Goal: Transaction & Acquisition: Purchase product/service

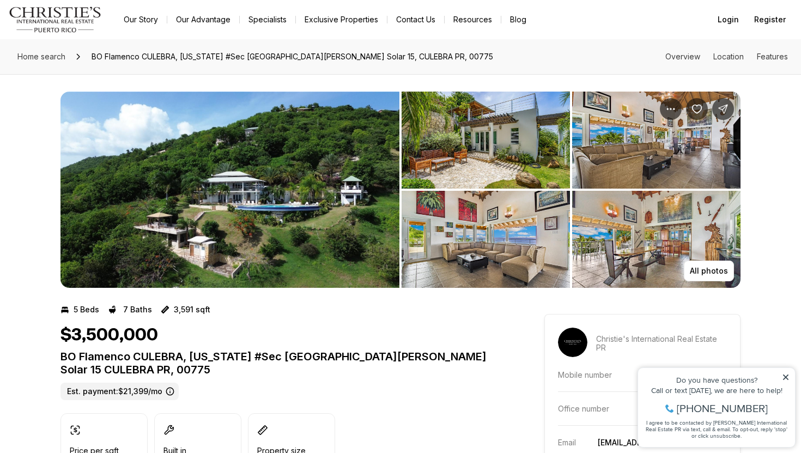
click at [780, 373] on div "Do you have questions? Call or text today, we are here to help! 347-797-5825 I …" at bounding box center [716, 407] width 157 height 79
click at [781, 373] on div "Do you have questions? Call or text today, we are here to help! 347-797-5825 I …" at bounding box center [716, 407] width 157 height 79
click at [784, 373] on icon at bounding box center [786, 377] width 8 height 8
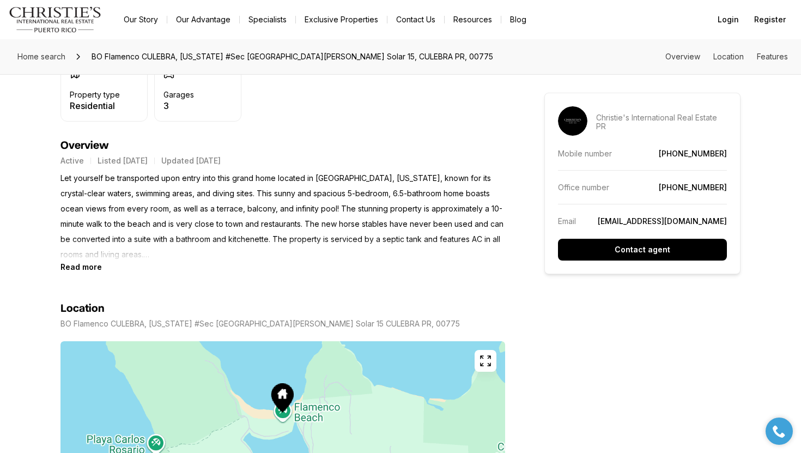
scroll to position [434, 0]
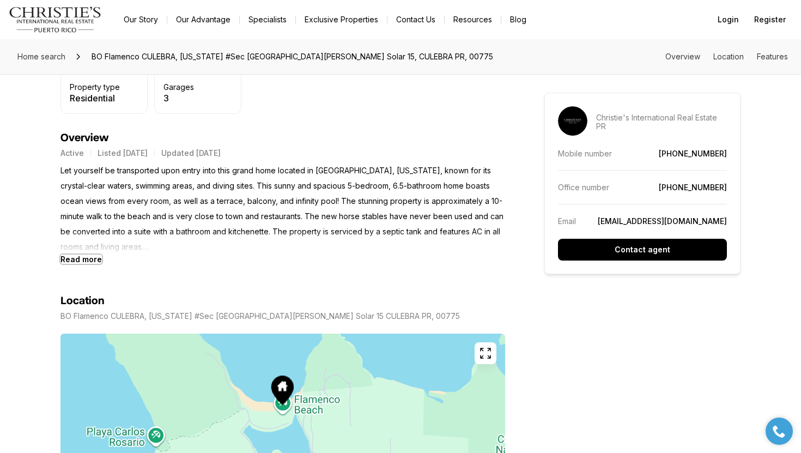
click at [91, 258] on b "Read more" at bounding box center [81, 259] width 41 height 9
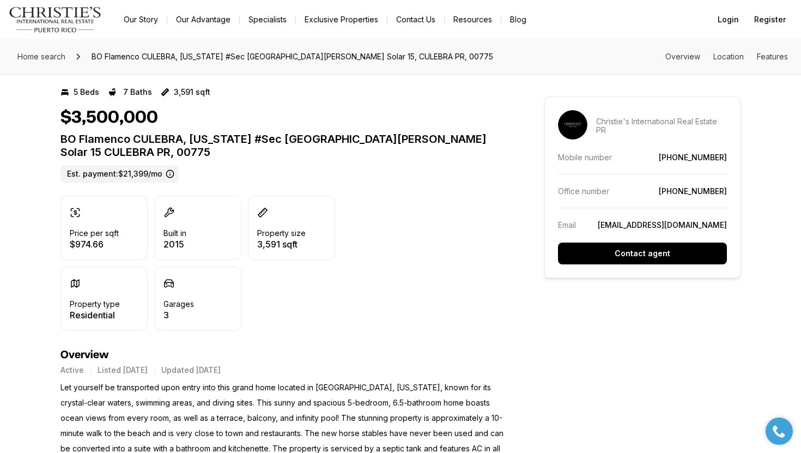
scroll to position [0, 0]
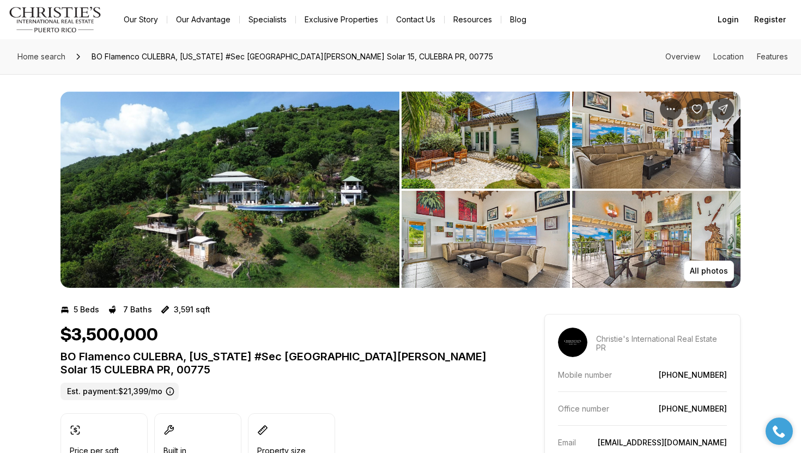
click at [328, 202] on img "View image gallery" at bounding box center [230, 190] width 339 height 196
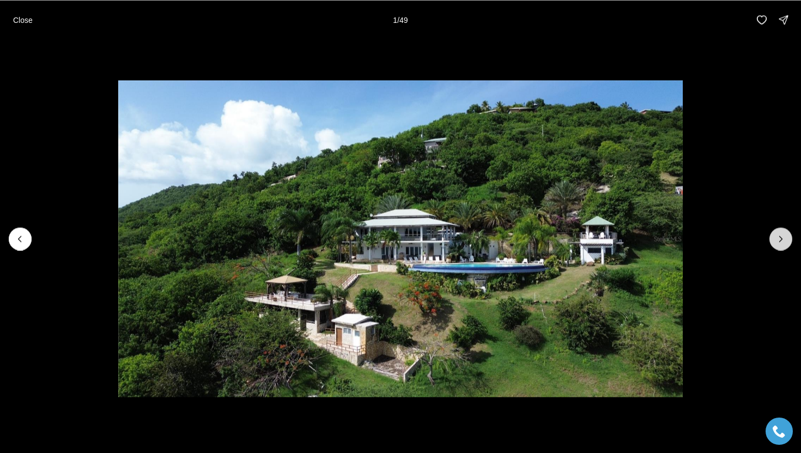
click at [784, 228] on button "Next slide" at bounding box center [781, 238] width 23 height 23
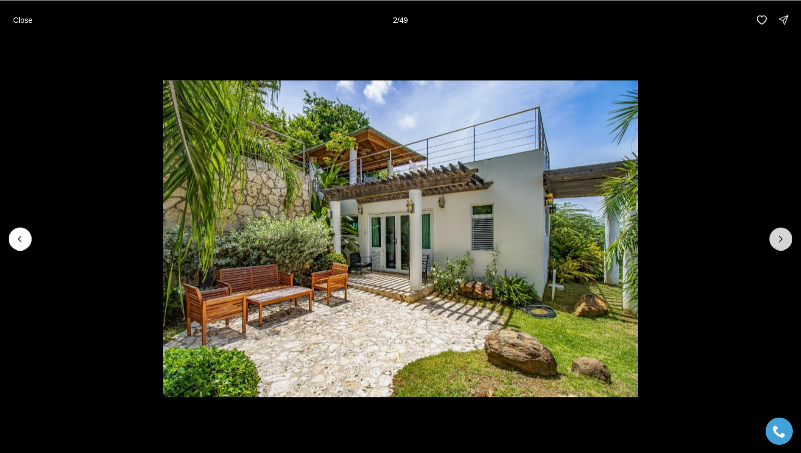
click at [783, 233] on icon "Next slide" at bounding box center [781, 238] width 11 height 11
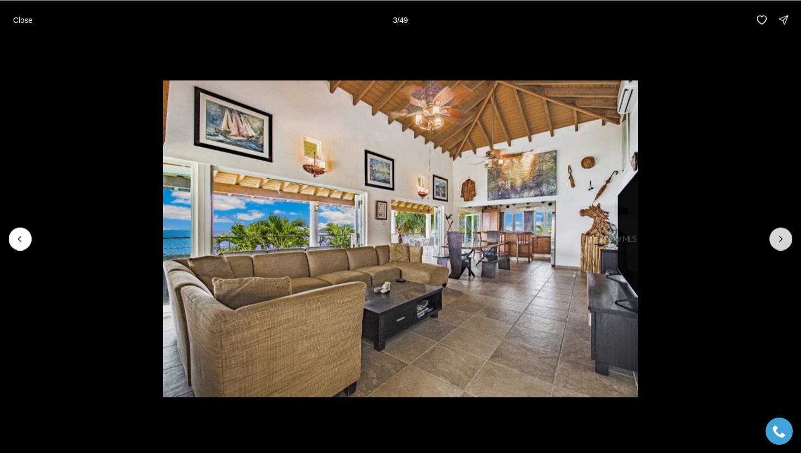
click at [783, 233] on icon "Next slide" at bounding box center [781, 238] width 11 height 11
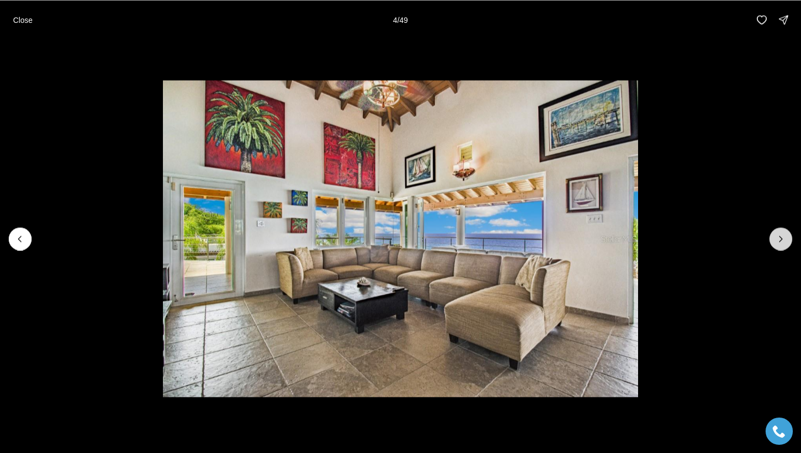
click at [783, 233] on icon "Next slide" at bounding box center [781, 238] width 11 height 11
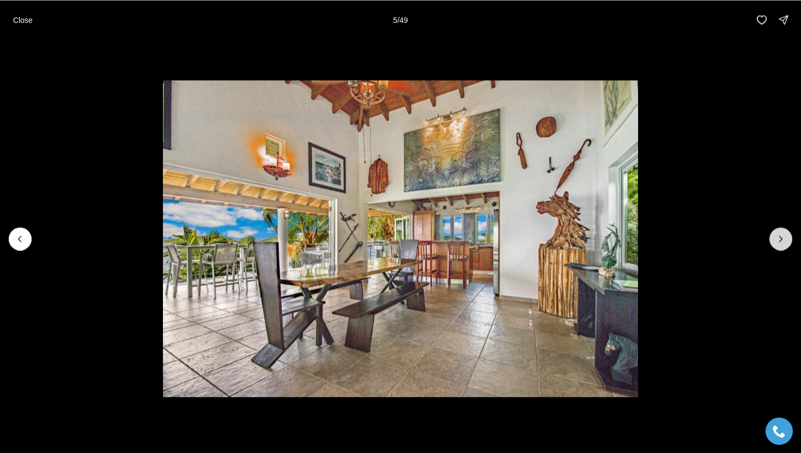
click at [783, 233] on icon "Next slide" at bounding box center [781, 238] width 11 height 11
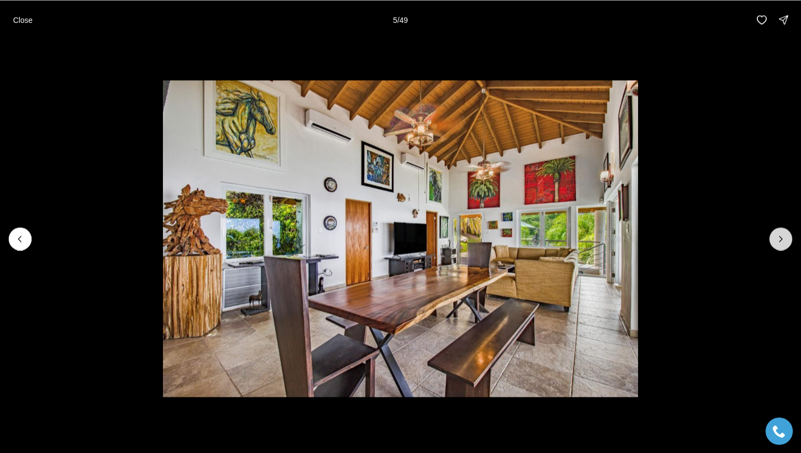
click at [783, 233] on icon "Next slide" at bounding box center [781, 238] width 11 height 11
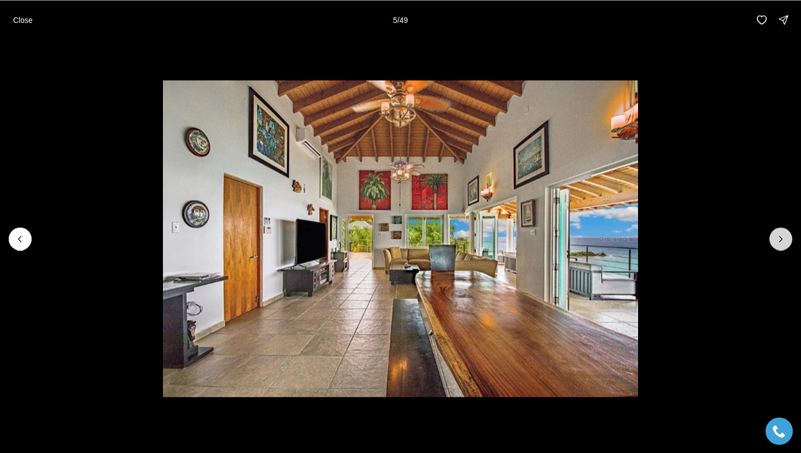
click at [783, 233] on icon "Next slide" at bounding box center [781, 238] width 11 height 11
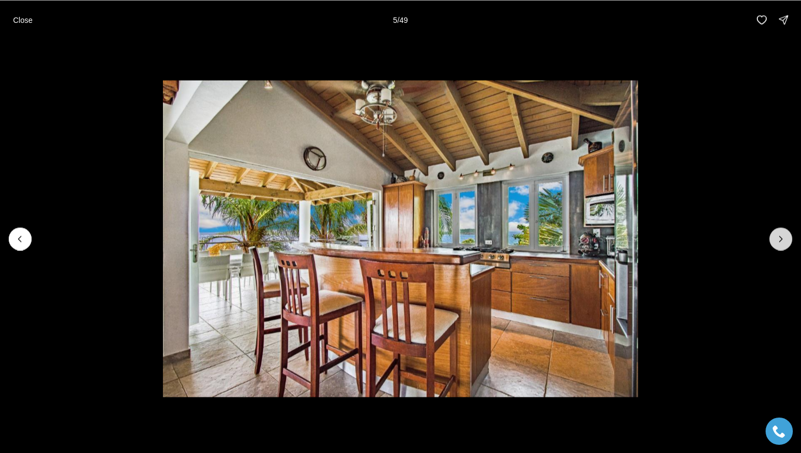
click at [783, 233] on icon "Next slide" at bounding box center [781, 238] width 11 height 11
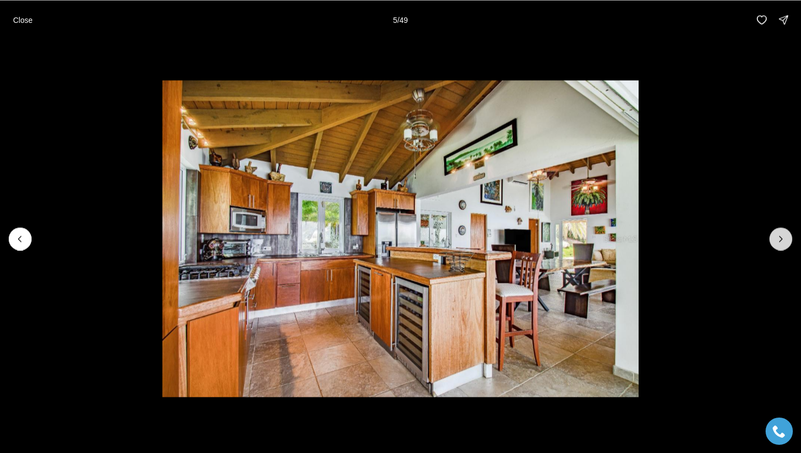
click at [783, 233] on icon "Next slide" at bounding box center [781, 238] width 11 height 11
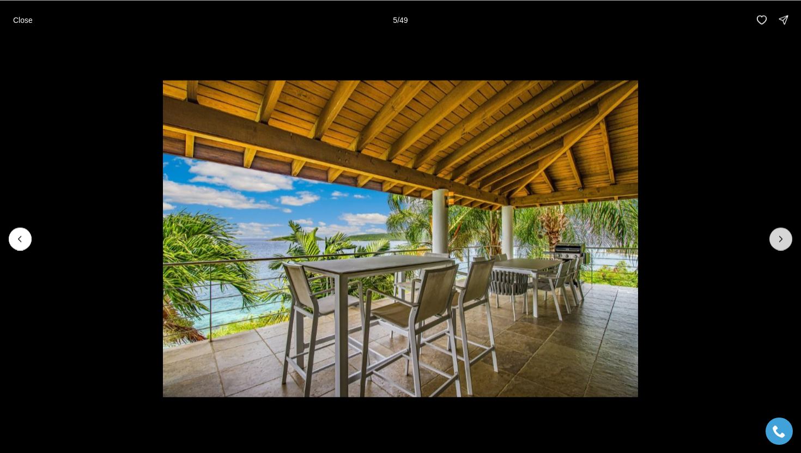
click at [783, 233] on icon "Next slide" at bounding box center [781, 238] width 11 height 11
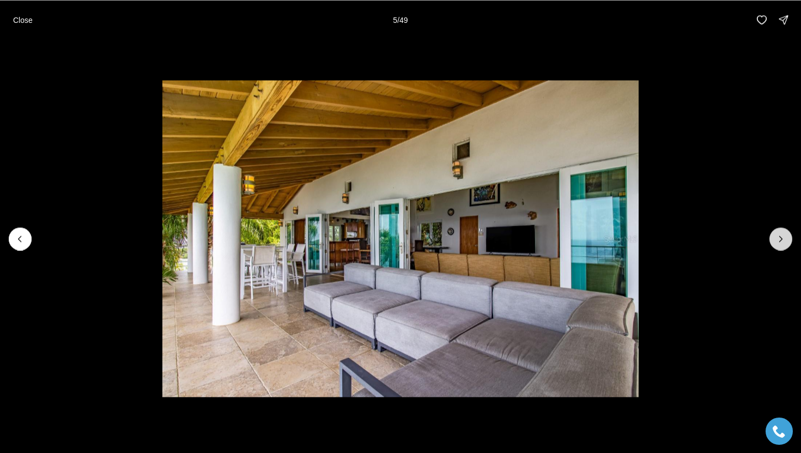
click at [783, 233] on icon "Next slide" at bounding box center [781, 238] width 11 height 11
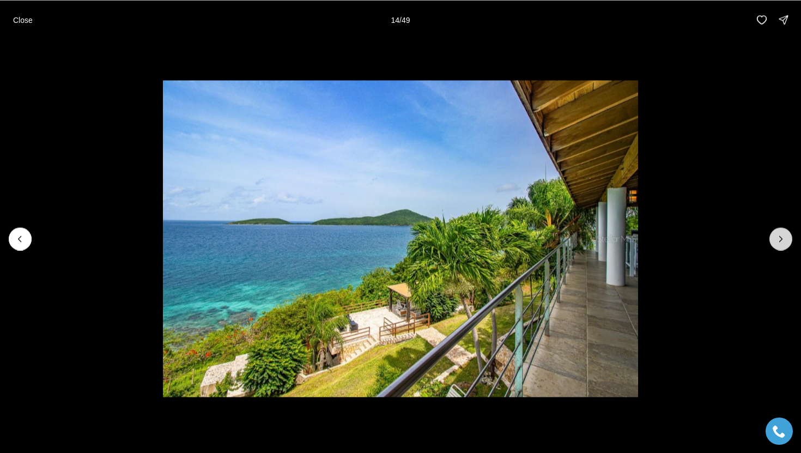
click at [783, 233] on icon "Next slide" at bounding box center [781, 238] width 11 height 11
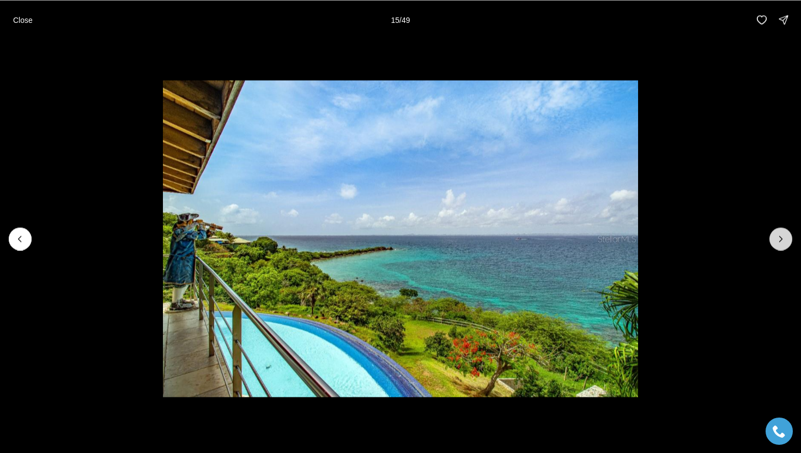
click at [778, 240] on icon "Next slide" at bounding box center [781, 238] width 11 height 11
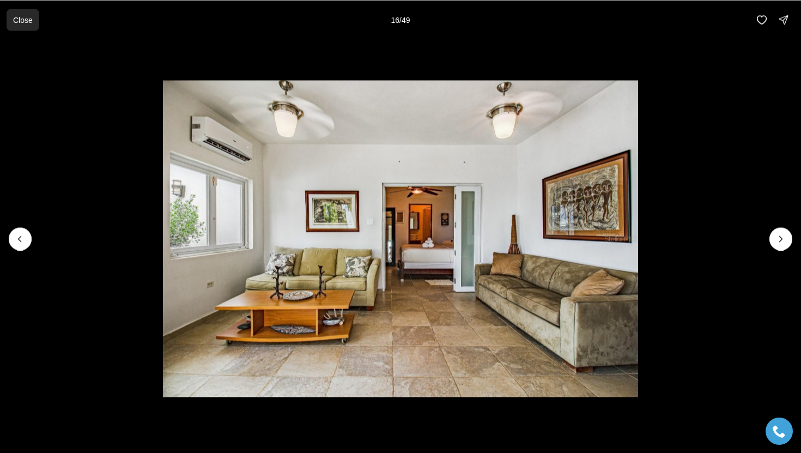
click at [33, 17] on button "Close" at bounding box center [23, 20] width 33 height 22
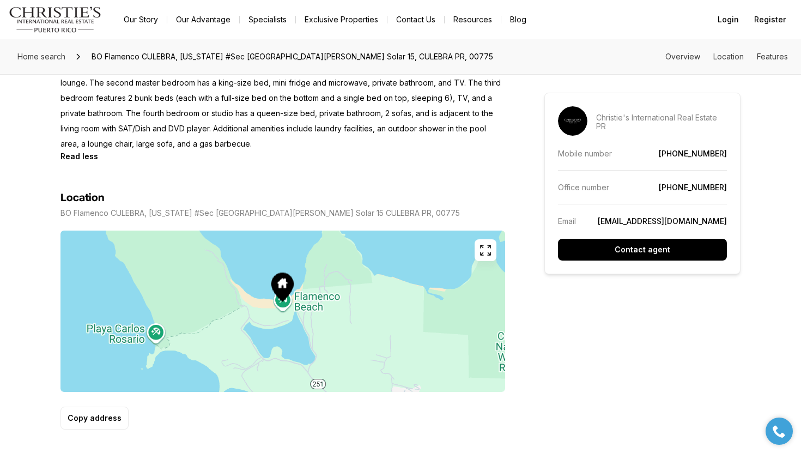
scroll to position [765, 0]
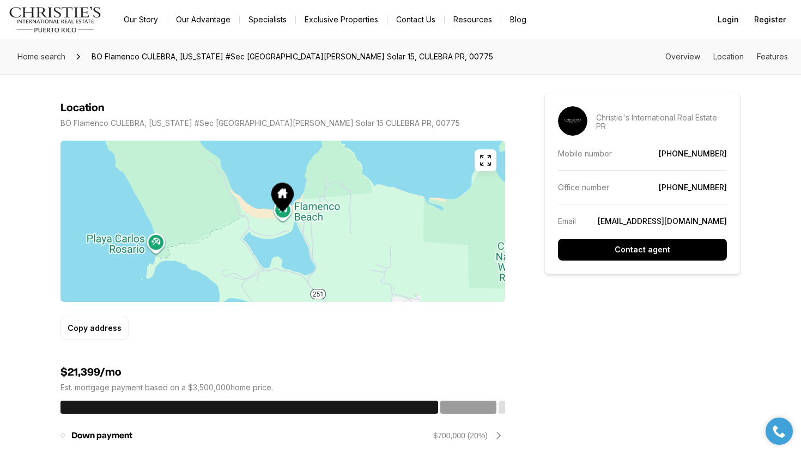
click at [491, 158] on icon "button" at bounding box center [485, 160] width 13 height 13
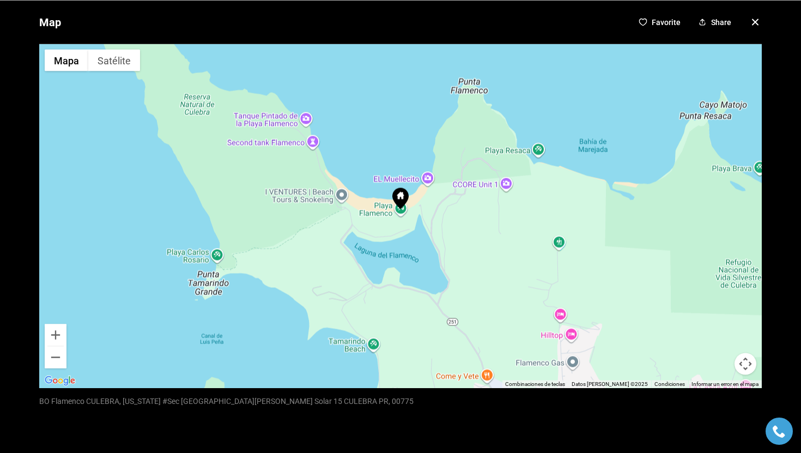
click at [96, 62] on button "Satélite" at bounding box center [114, 60] width 52 height 22
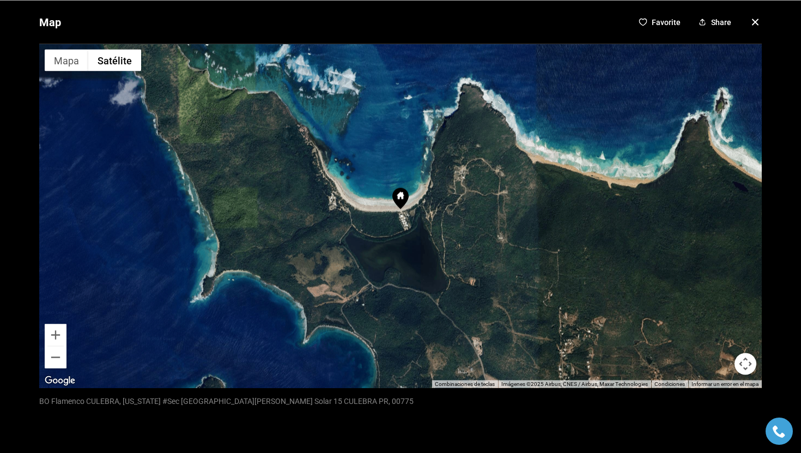
click at [748, 366] on button "Controles de visualización del mapa" at bounding box center [746, 364] width 22 height 22
click at [714, 307] on button "Acercar" at bounding box center [719, 309] width 22 height 22
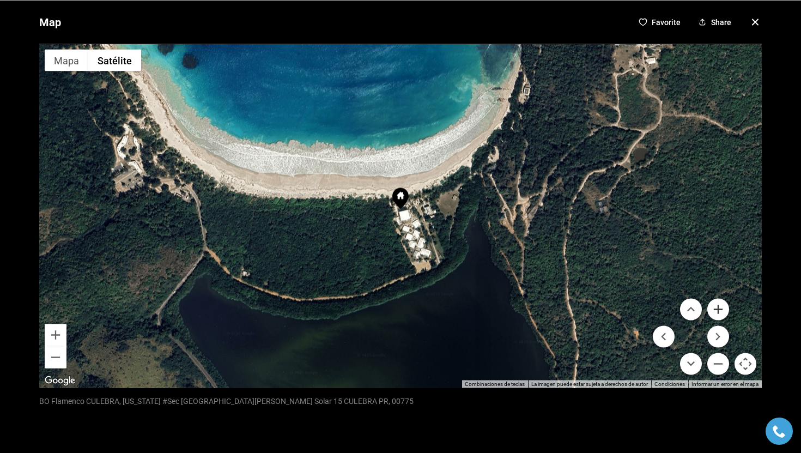
click at [714, 307] on button "Acercar" at bounding box center [719, 309] width 22 height 22
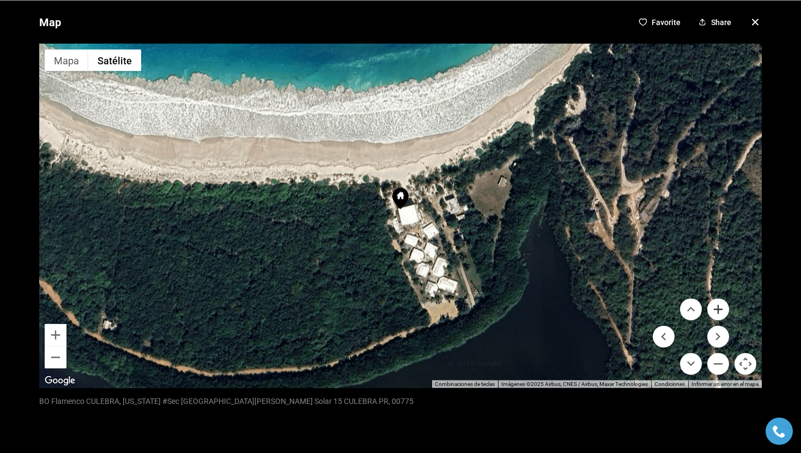
click at [714, 307] on button "Acercar" at bounding box center [719, 309] width 22 height 22
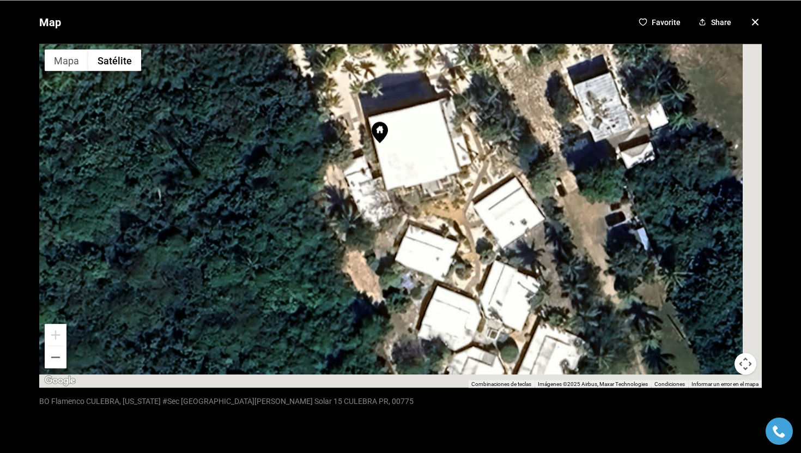
drag, startPoint x: 539, startPoint y: 243, endPoint x: 513, endPoint y: 150, distance: 96.7
click at [513, 150] on div at bounding box center [400, 216] width 723 height 344
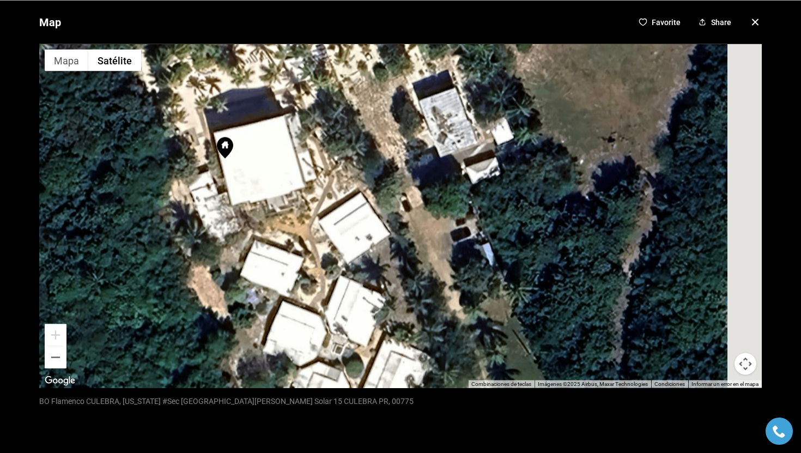
drag, startPoint x: 513, startPoint y: 150, endPoint x: 350, endPoint y: 189, distance: 167.6
click at [351, 191] on div at bounding box center [400, 216] width 723 height 344
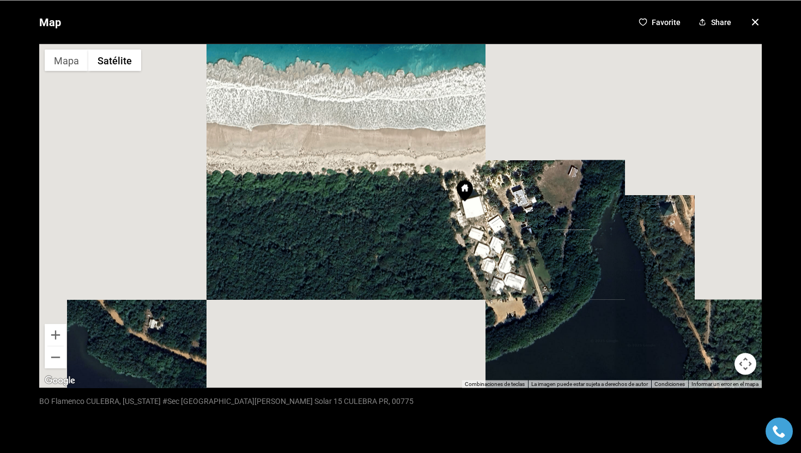
drag, startPoint x: 646, startPoint y: 214, endPoint x: 553, endPoint y: 274, distance: 110.8
click at [553, 274] on div at bounding box center [400, 216] width 723 height 344
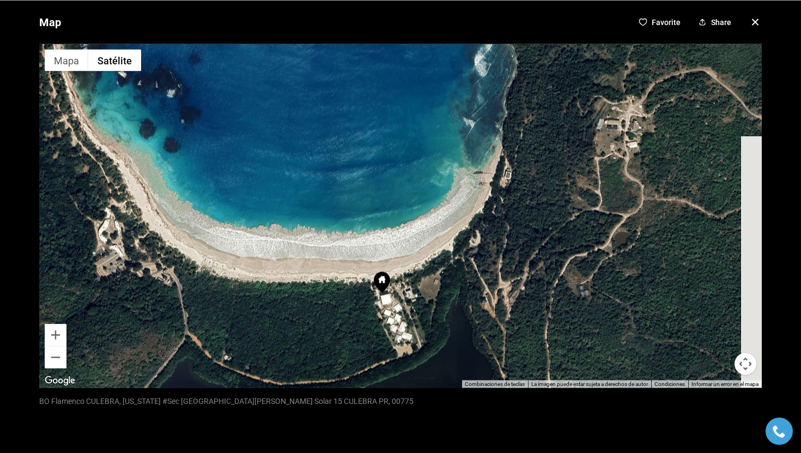
drag, startPoint x: 482, startPoint y: 292, endPoint x: 386, endPoint y: 367, distance: 122.3
click at [386, 367] on div at bounding box center [400, 216] width 723 height 344
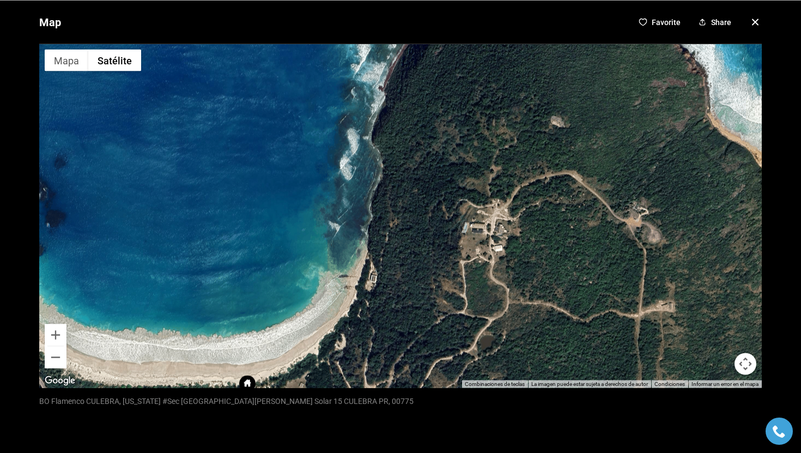
drag, startPoint x: 536, startPoint y: 182, endPoint x: 626, endPoint y: 134, distance: 101.7
click at [624, 135] on div at bounding box center [400, 216] width 723 height 344
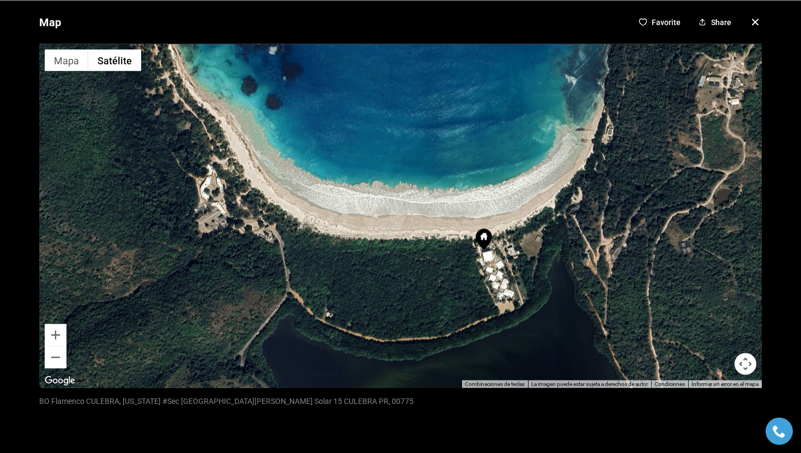
drag, startPoint x: 517, startPoint y: 280, endPoint x: 633, endPoint y: 170, distance: 159.6
click at [631, 173] on div at bounding box center [400, 216] width 723 height 344
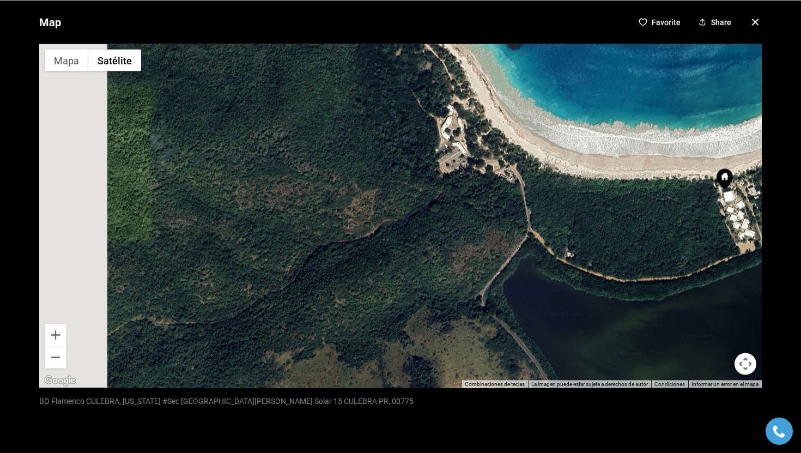
drag, startPoint x: 509, startPoint y: 176, endPoint x: 629, endPoint y: 229, distance: 131.1
click at [629, 229] on div at bounding box center [400, 216] width 723 height 344
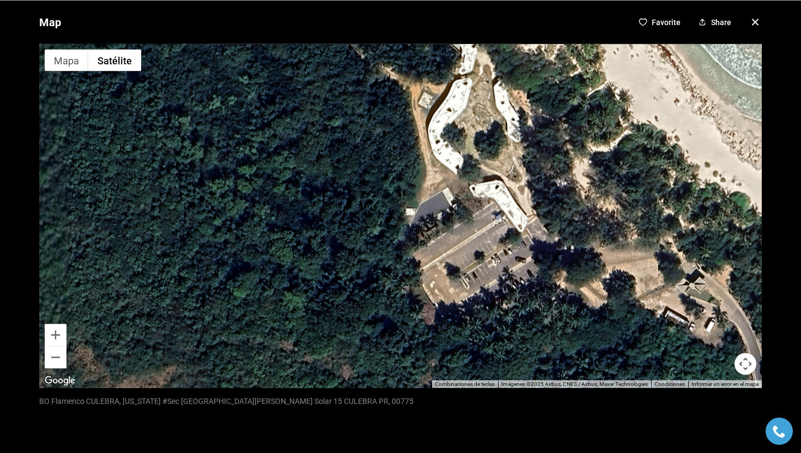
drag, startPoint x: 497, startPoint y: 190, endPoint x: 615, endPoint y: 298, distance: 159.8
click at [614, 294] on div at bounding box center [400, 216] width 723 height 344
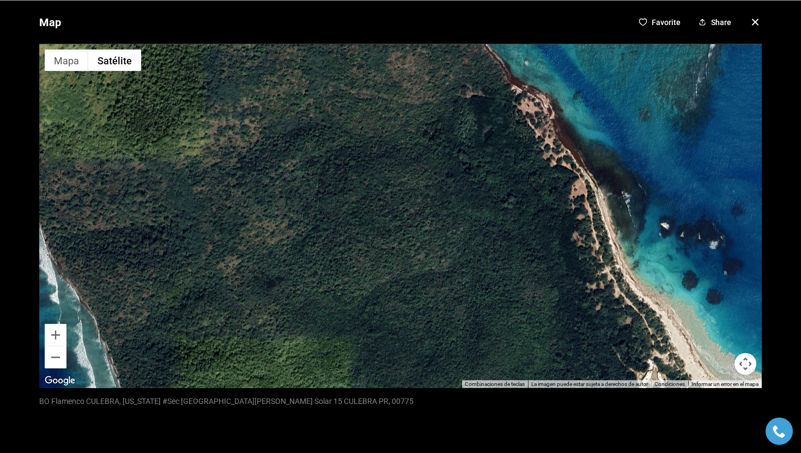
drag, startPoint x: 596, startPoint y: 262, endPoint x: 602, endPoint y: 333, distance: 71.1
click at [602, 333] on div at bounding box center [400, 216] width 723 height 344
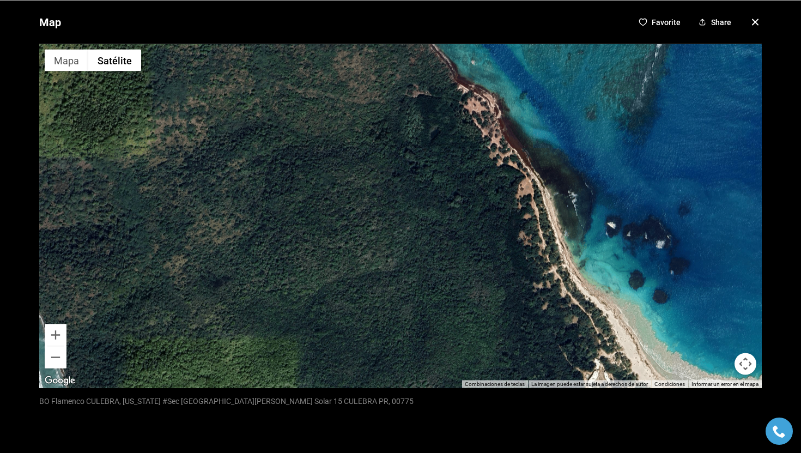
drag, startPoint x: 602, startPoint y: 333, endPoint x: 478, endPoint y: 345, distance: 124.9
click at [478, 344] on div at bounding box center [400, 216] width 723 height 344
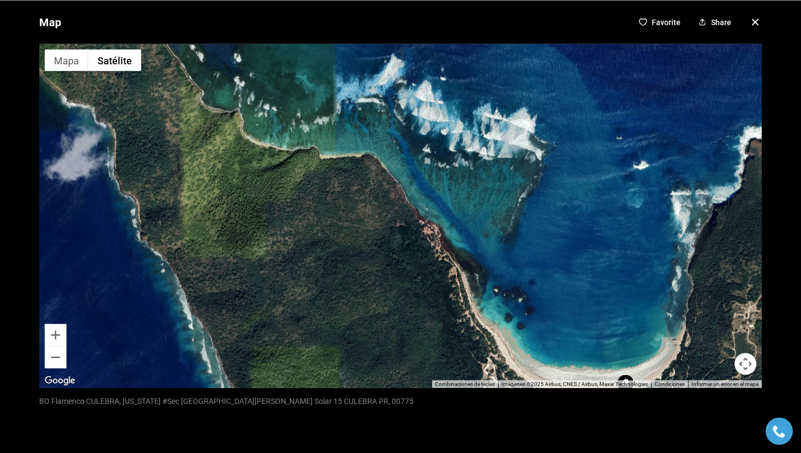
drag, startPoint x: 554, startPoint y: 347, endPoint x: 400, endPoint y: 271, distance: 171.4
click at [400, 273] on div at bounding box center [400, 216] width 723 height 344
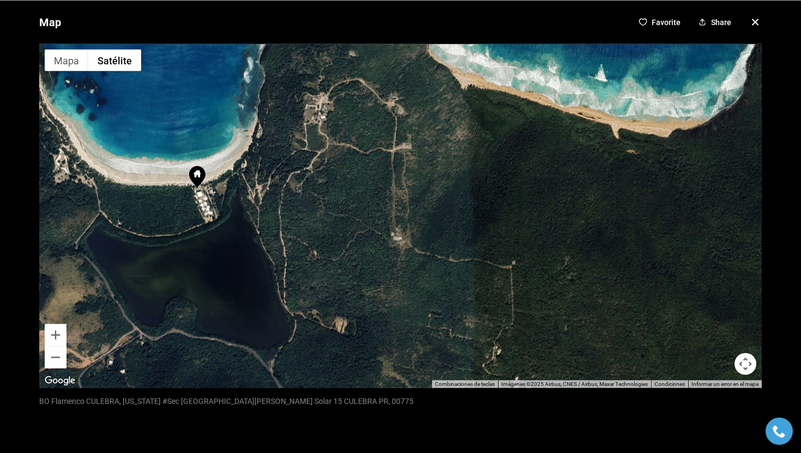
click at [768, 22] on div "Map Favorite Share ← Mover a la izquierda → Mover a la derecha ↑ Mover hacia ar…" at bounding box center [400, 226] width 801 height 453
click at [751, 22] on icon "button" at bounding box center [755, 21] width 13 height 13
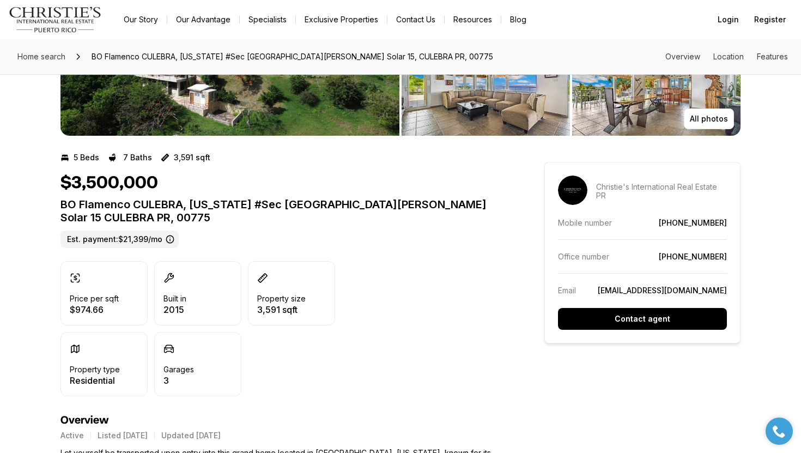
scroll to position [0, 0]
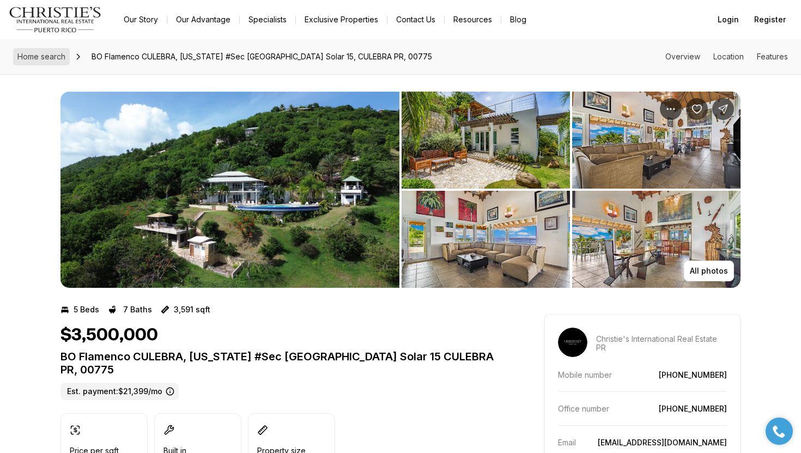
click at [32, 57] on span "Home search" at bounding box center [41, 56] width 48 height 9
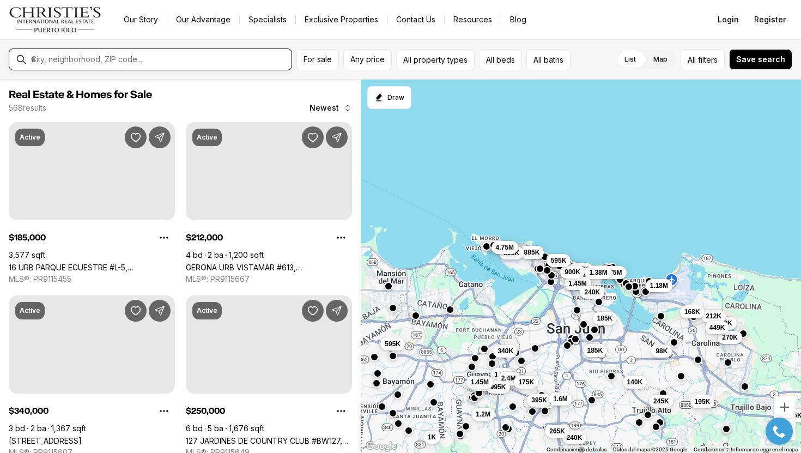
click at [179, 56] on input "text" at bounding box center [159, 60] width 256 height 10
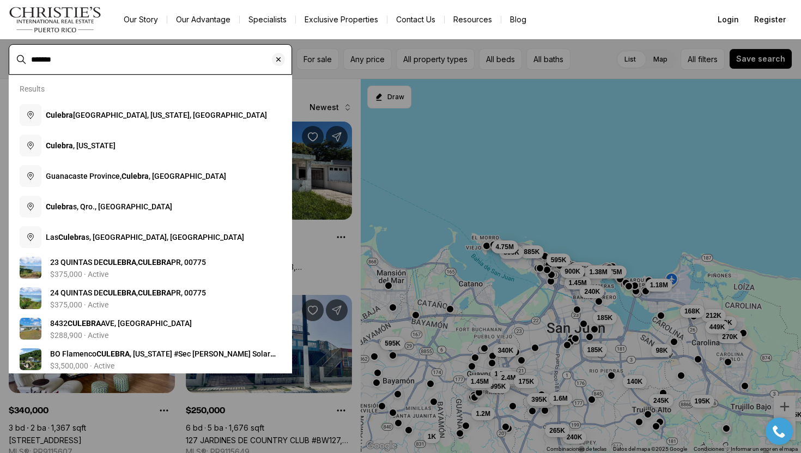
type input "*******"
type input "**********"
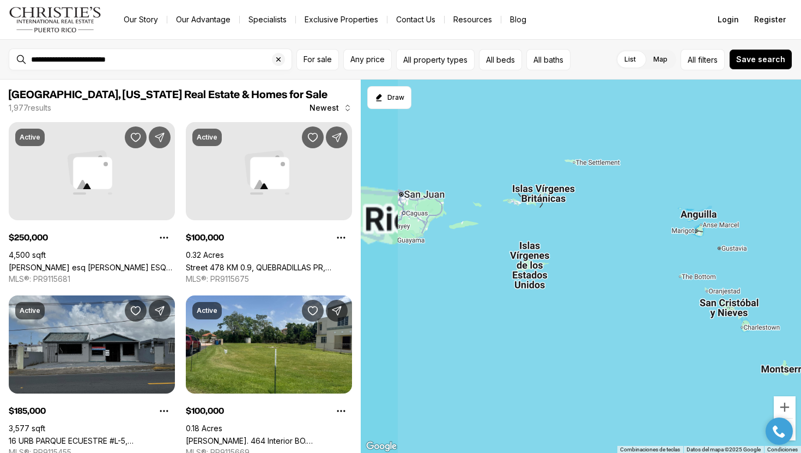
drag, startPoint x: 401, startPoint y: 217, endPoint x: 521, endPoint y: 238, distance: 122.2
click at [521, 238] on div at bounding box center [581, 267] width 441 height 374
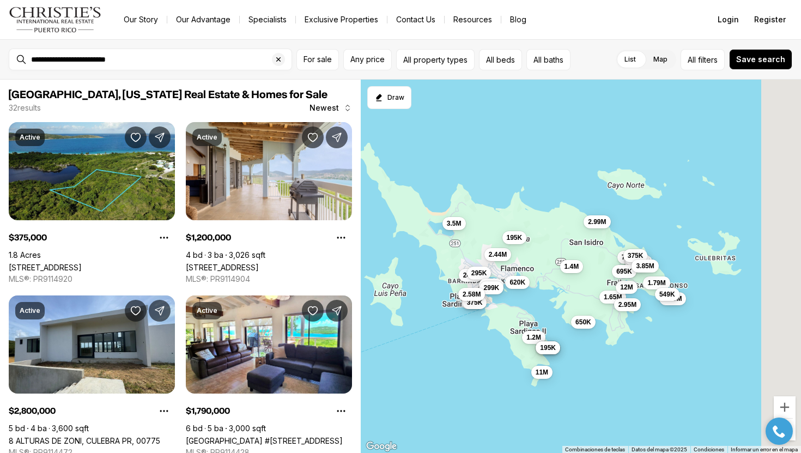
drag, startPoint x: 603, startPoint y: 222, endPoint x: 509, endPoint y: 223, distance: 94.3
click at [509, 223] on div "1.65M 16.9M 2.95M 375K 375K 650K 1.2M 11M 175K 175K 195K 2.99M 3.5M 2.44M 620K …" at bounding box center [581, 267] width 441 height 374
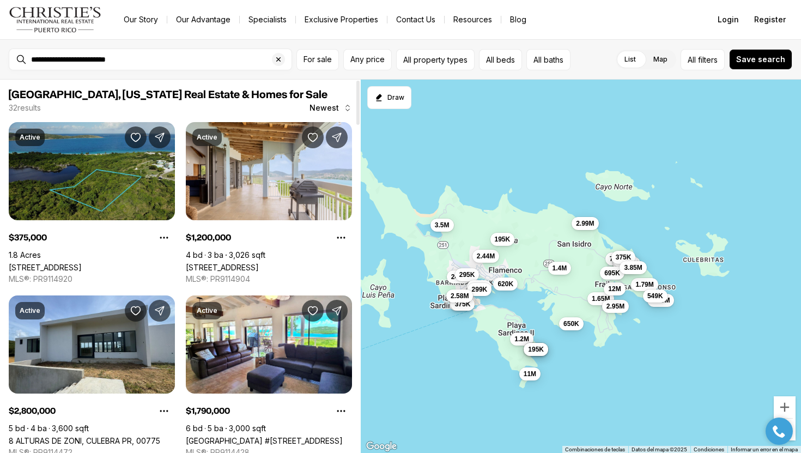
click at [82, 263] on link "Calle B ALTURAS DE ZONI #14, CULEBRA PR, 00775" at bounding box center [45, 267] width 73 height 9
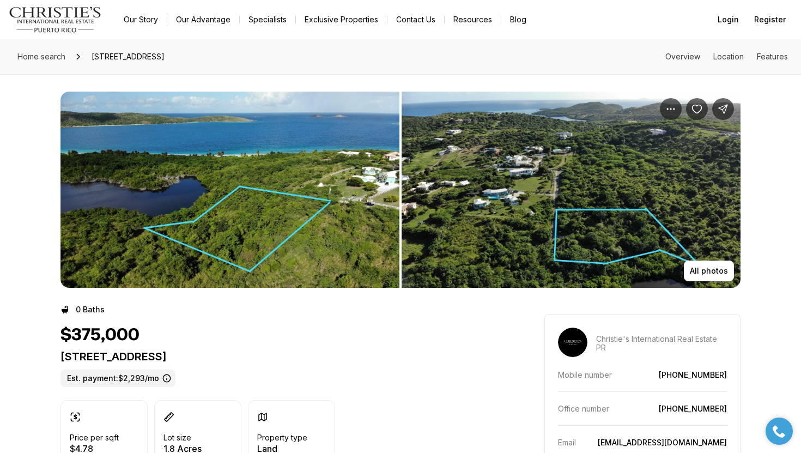
click at [273, 223] on img "View image gallery" at bounding box center [230, 190] width 339 height 196
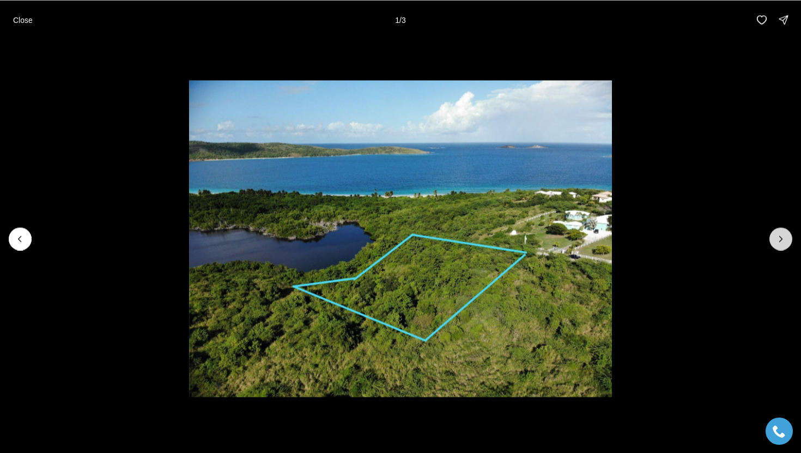
click at [776, 232] on button "Next slide" at bounding box center [781, 238] width 23 height 23
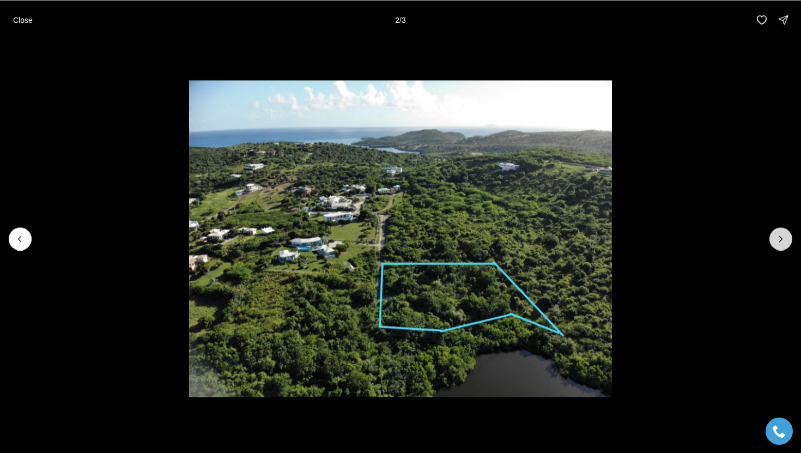
click at [776, 232] on button "Next slide" at bounding box center [781, 238] width 23 height 23
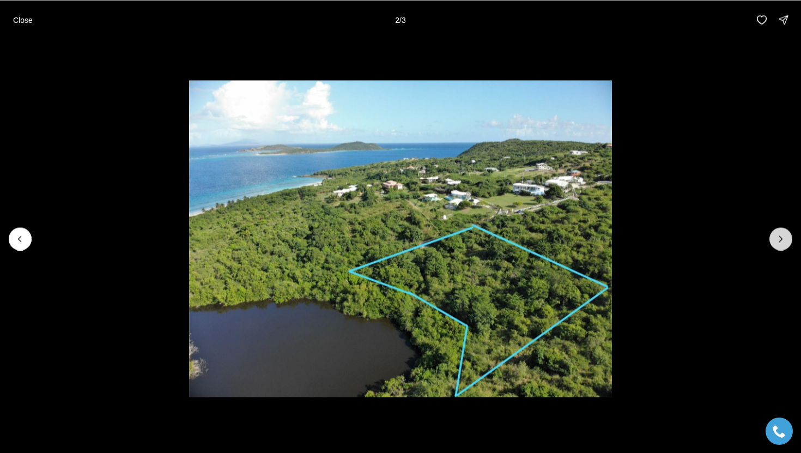
click at [776, 232] on div at bounding box center [781, 238] width 23 height 23
click at [15, 14] on button "Close" at bounding box center [23, 20] width 33 height 22
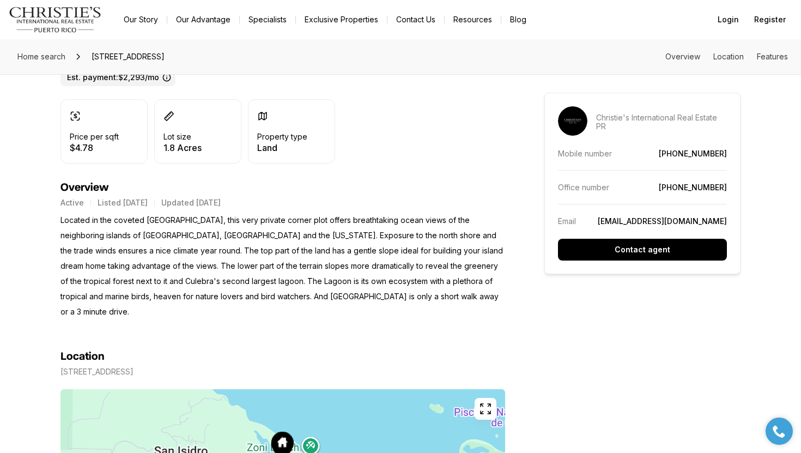
scroll to position [298, 0]
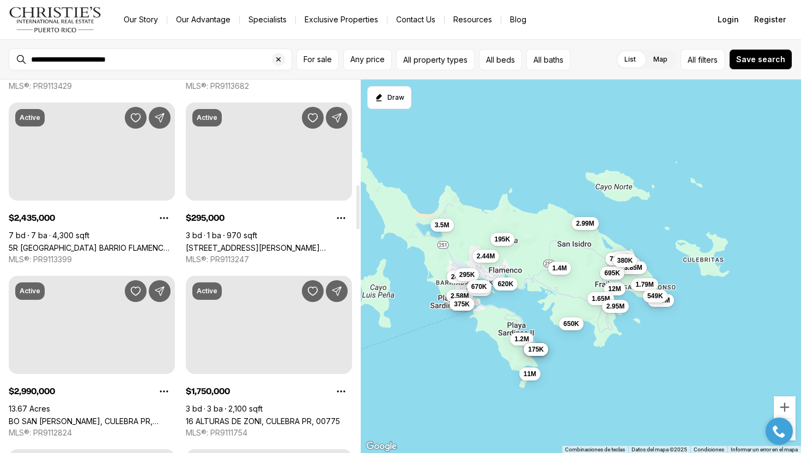
scroll to position [889, 0]
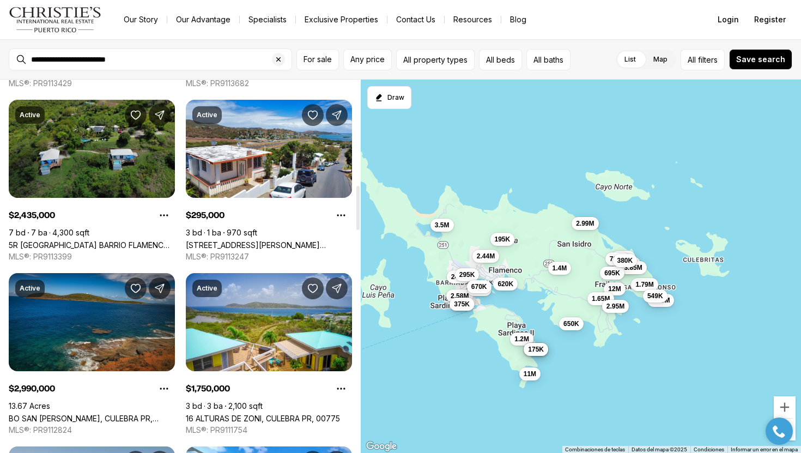
click at [164, 240] on link "5R [GEOGRAPHIC_DATA] BARRIO FLAMENCO, [GEOGRAPHIC_DATA] PR, 00775" at bounding box center [92, 244] width 166 height 9
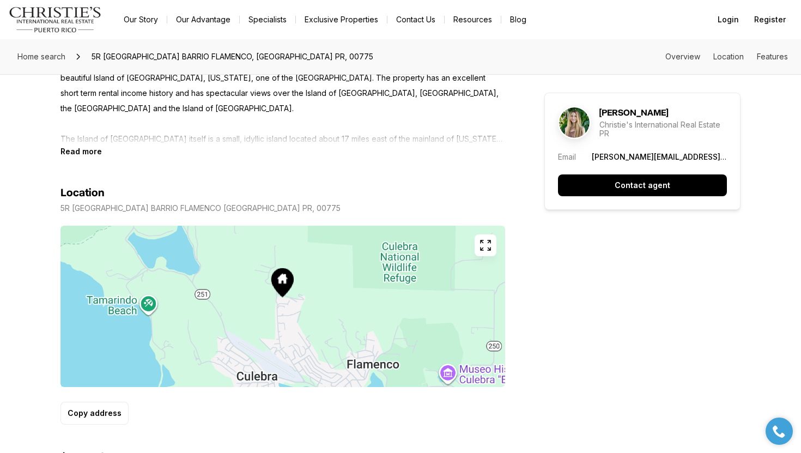
scroll to position [610, 0]
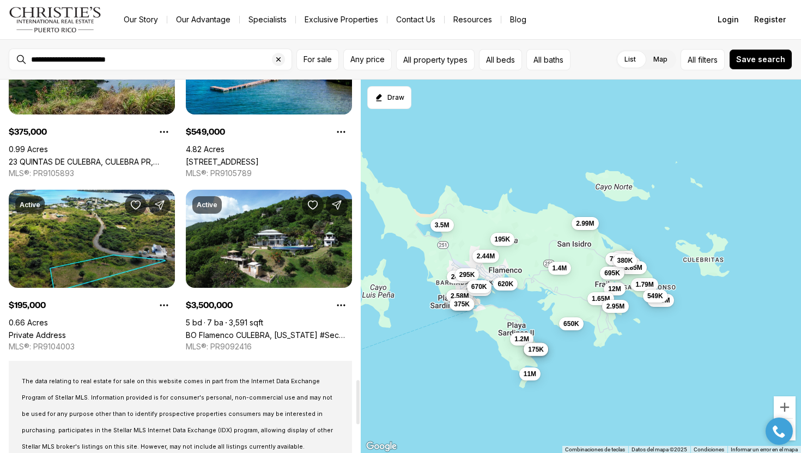
scroll to position [2534, 0]
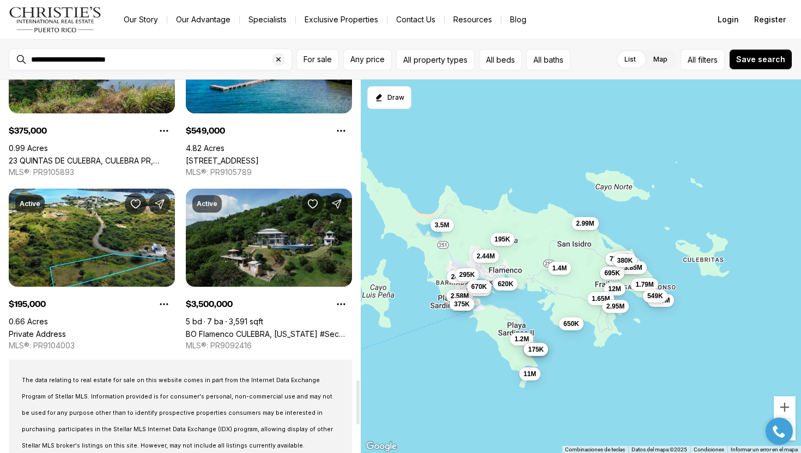
click at [251, 329] on link "BO Flamenco CULEBRA, [US_STATE] #Sec [GEOGRAPHIC_DATA] Solar 15, CULEBRA PR, 00…" at bounding box center [269, 333] width 166 height 9
